Goal: Transaction & Acquisition: Book appointment/travel/reservation

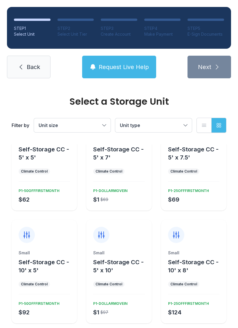
scroll to position [39, 0]
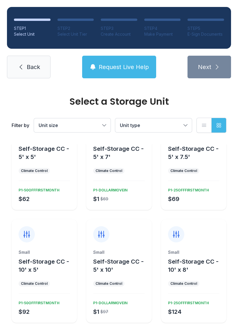
click at [194, 279] on div "Small Self-Storage CC - 10' x 8' Climate Control $124 P1-25OFFFIRSTMONTH" at bounding box center [193, 285] width 65 height 73
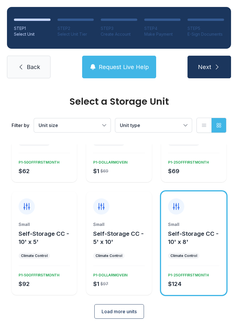
scroll to position [67, 0]
click at [124, 314] on span "Load more units" at bounding box center [118, 311] width 35 height 7
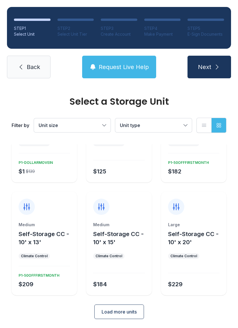
click at [121, 315] on button "Load more units" at bounding box center [119, 311] width 50 height 14
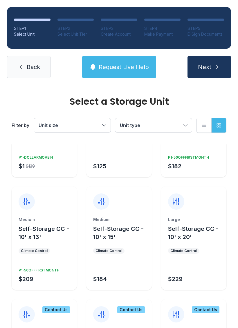
scroll to position [297, 0]
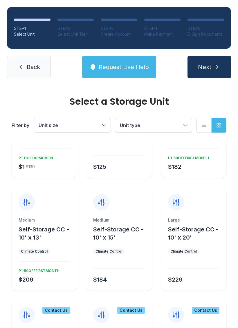
click at [200, 235] on button "Self-Storage CC - 10' x 20'" at bounding box center [196, 233] width 56 height 16
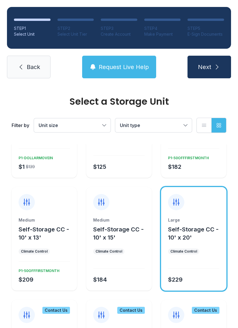
click at [206, 67] on span "Next" at bounding box center [204, 67] width 13 height 8
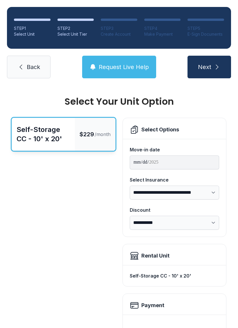
click at [123, 70] on span "Request Live Help" at bounding box center [124, 67] width 50 height 8
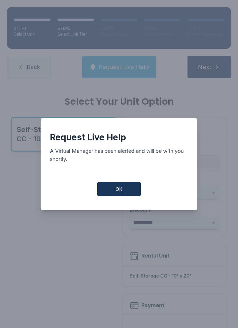
click at [122, 196] on button "OK" at bounding box center [118, 189] width 43 height 14
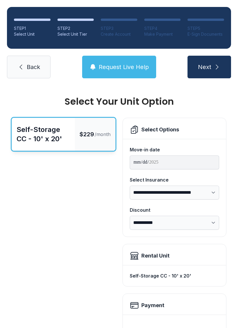
click at [118, 66] on span "Request Live Help" at bounding box center [124, 67] width 50 height 8
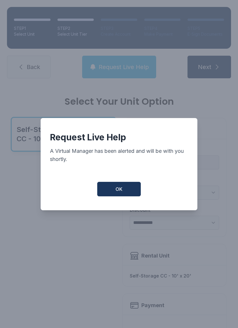
click at [119, 193] on span "OK" at bounding box center [118, 189] width 7 height 7
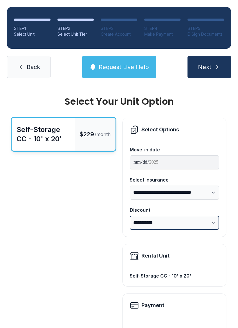
click at [206, 227] on select "**********" at bounding box center [174, 223] width 89 height 14
click at [220, 69] on icon "submit" at bounding box center [216, 66] width 7 height 7
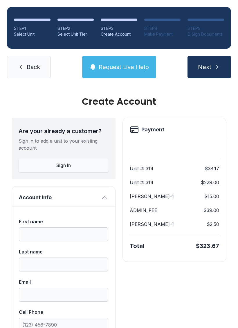
click at [213, 63] on button "Next" at bounding box center [208, 67] width 43 height 23
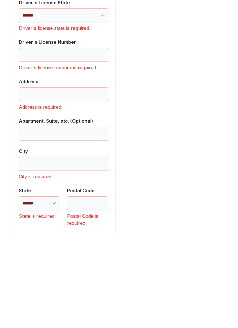
scroll to position [472, 0]
